Goal: Find specific page/section: Find specific page/section

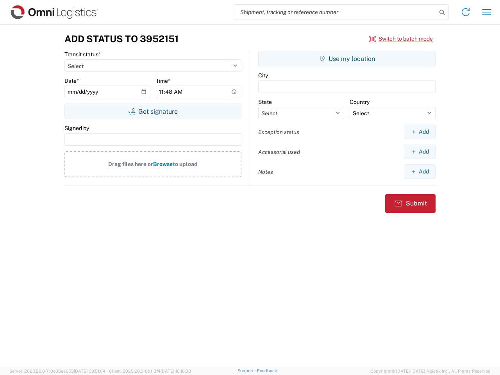
click at [335, 12] on input "search" at bounding box center [335, 12] width 202 height 15
click at [442, 12] on icon at bounding box center [442, 12] width 11 height 11
click at [466, 12] on icon at bounding box center [465, 12] width 12 height 12
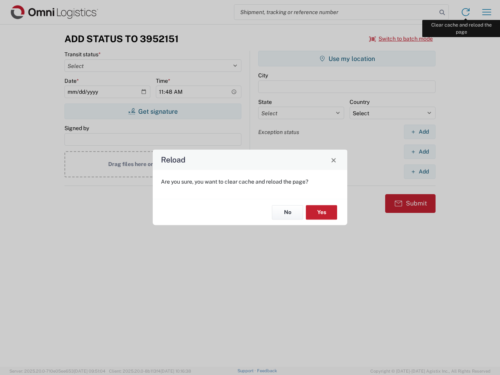
click at [487, 12] on div "Reload Are you sure, you want to clear cache and reload the page? No Yes" at bounding box center [250, 187] width 500 height 375
click at [401, 39] on div "Reload Are you sure, you want to clear cache and reload the page? No Yes" at bounding box center [250, 187] width 500 height 375
click at [153, 111] on div "Reload Are you sure, you want to clear cache and reload the page? No Yes" at bounding box center [250, 187] width 500 height 375
click at [347, 59] on div "Reload Are you sure, you want to clear cache and reload the page? No Yes" at bounding box center [250, 187] width 500 height 375
click at [419, 132] on div "Reload Are you sure, you want to clear cache and reload the page? No Yes" at bounding box center [250, 187] width 500 height 375
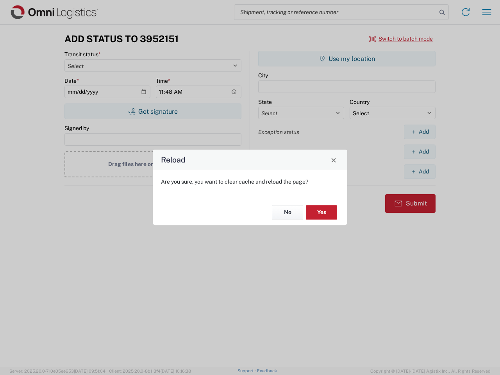
click at [419, 152] on div "Reload Are you sure, you want to clear cache and reload the page? No Yes" at bounding box center [250, 187] width 500 height 375
click at [419, 171] on div "Reload Are you sure, you want to clear cache and reload the page? No Yes" at bounding box center [250, 187] width 500 height 375
